Goal: Complete application form: Complete application form

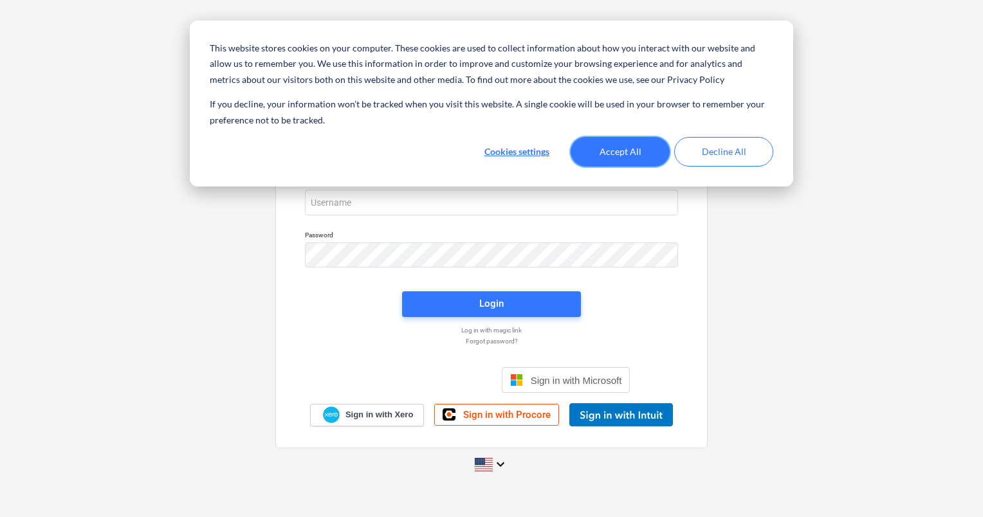
click at [631, 143] on button "Accept All" at bounding box center [619, 152] width 99 height 30
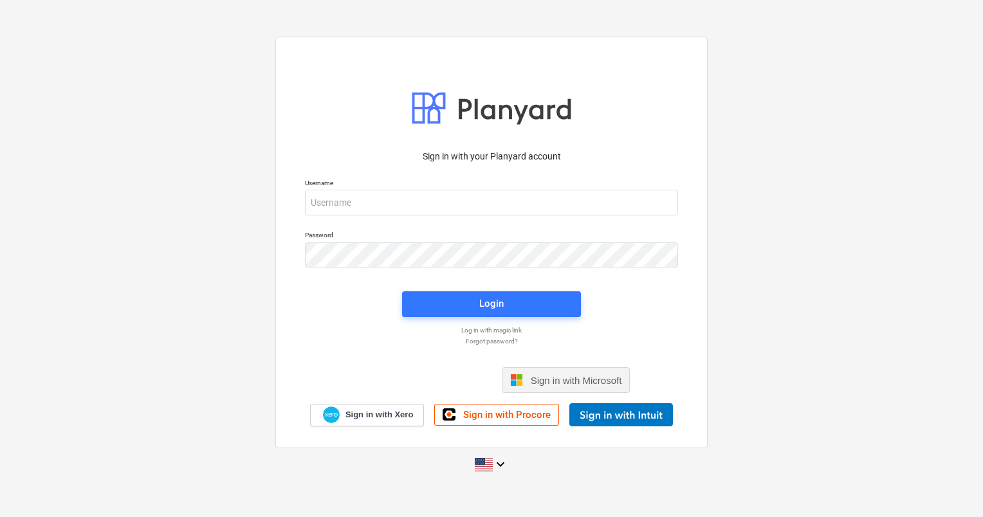
click at [569, 382] on span "Sign in with Microsoft" at bounding box center [576, 380] width 91 height 11
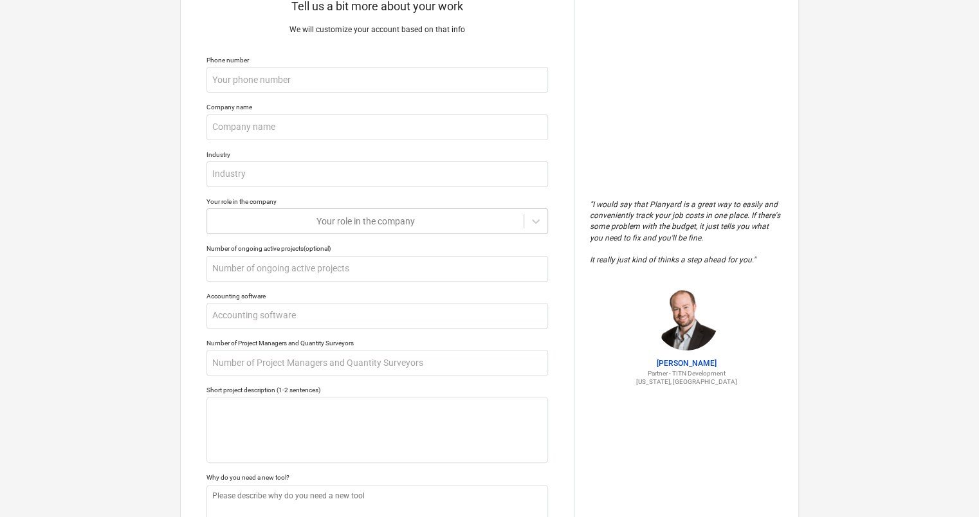
scroll to position [164, 0]
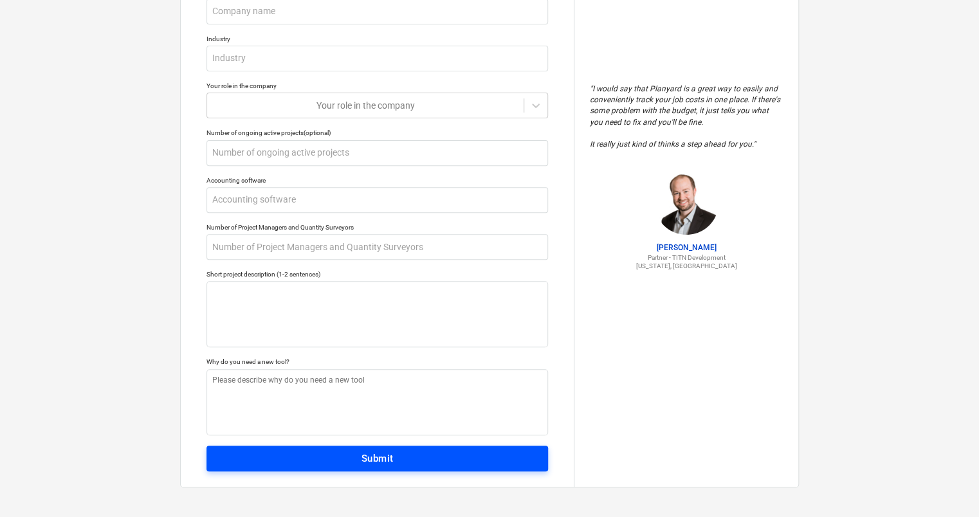
click at [385, 455] on div "Submit" at bounding box center [377, 458] width 32 height 17
type textarea "x"
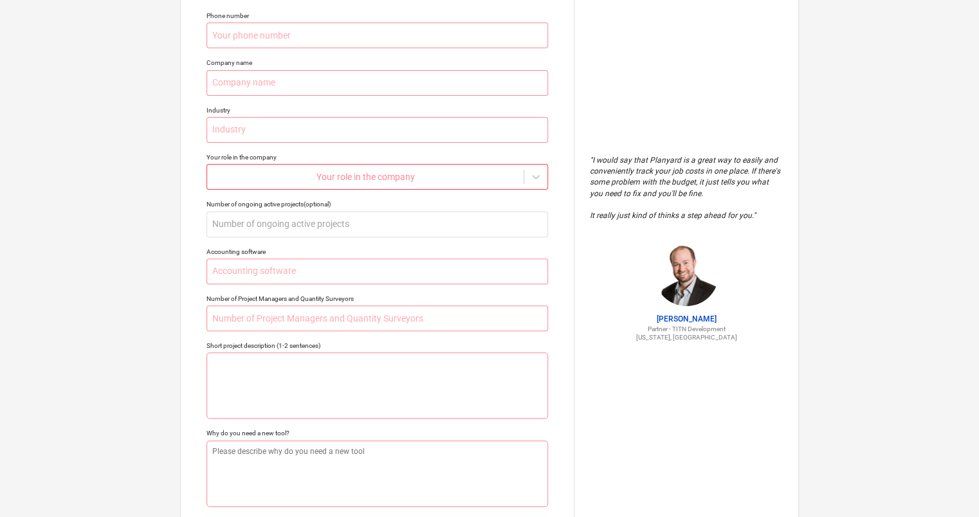
scroll to position [0, 0]
